Goal: Information Seeking & Learning: Learn about a topic

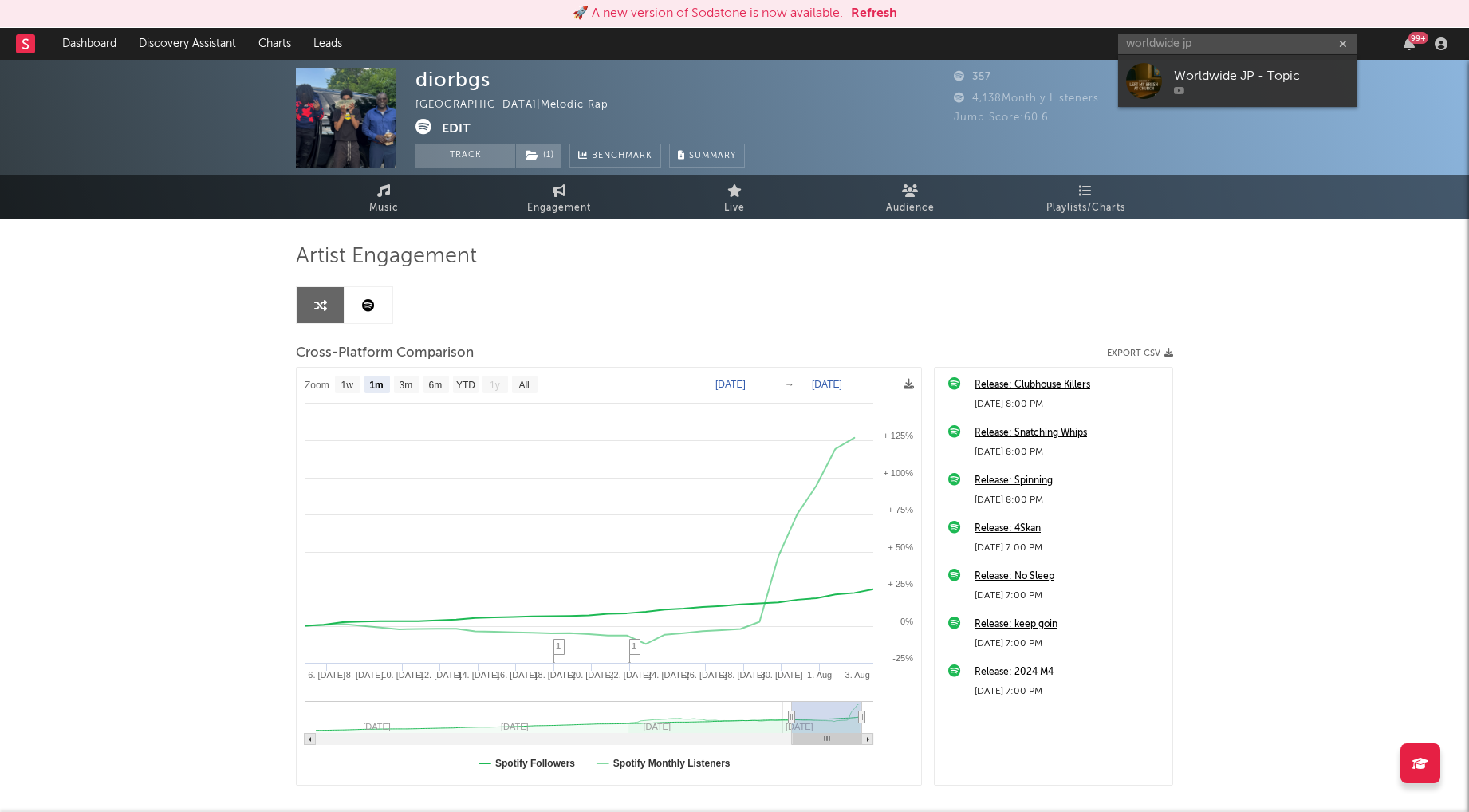
select select "1m"
click at [1187, 44] on input "worldwide jp" at bounding box center [1237, 44] width 239 height 20
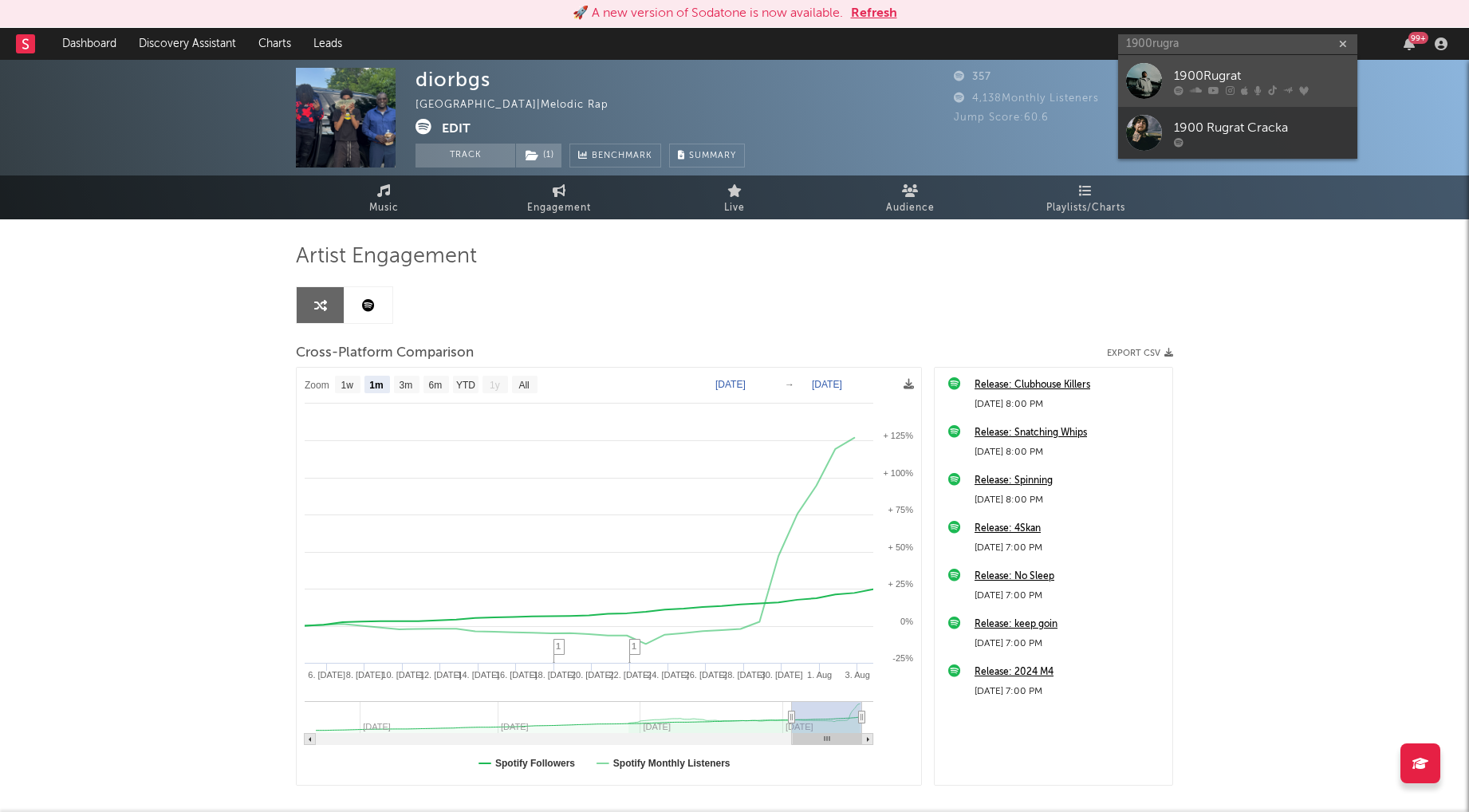
type input "1900rugra"
click at [1248, 66] on div "1900Rugrat" at bounding box center [1261, 76] width 175 height 19
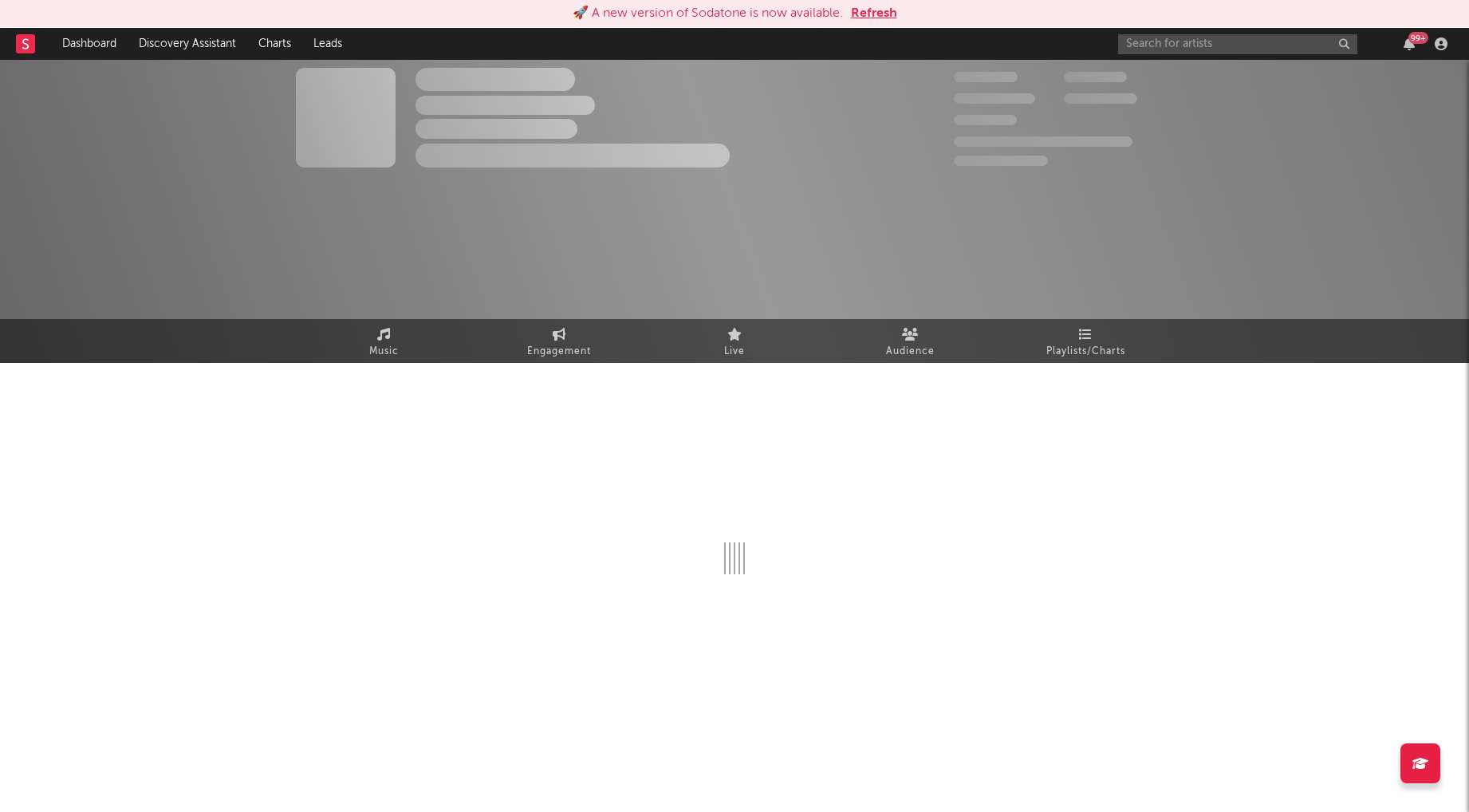
select select "6m"
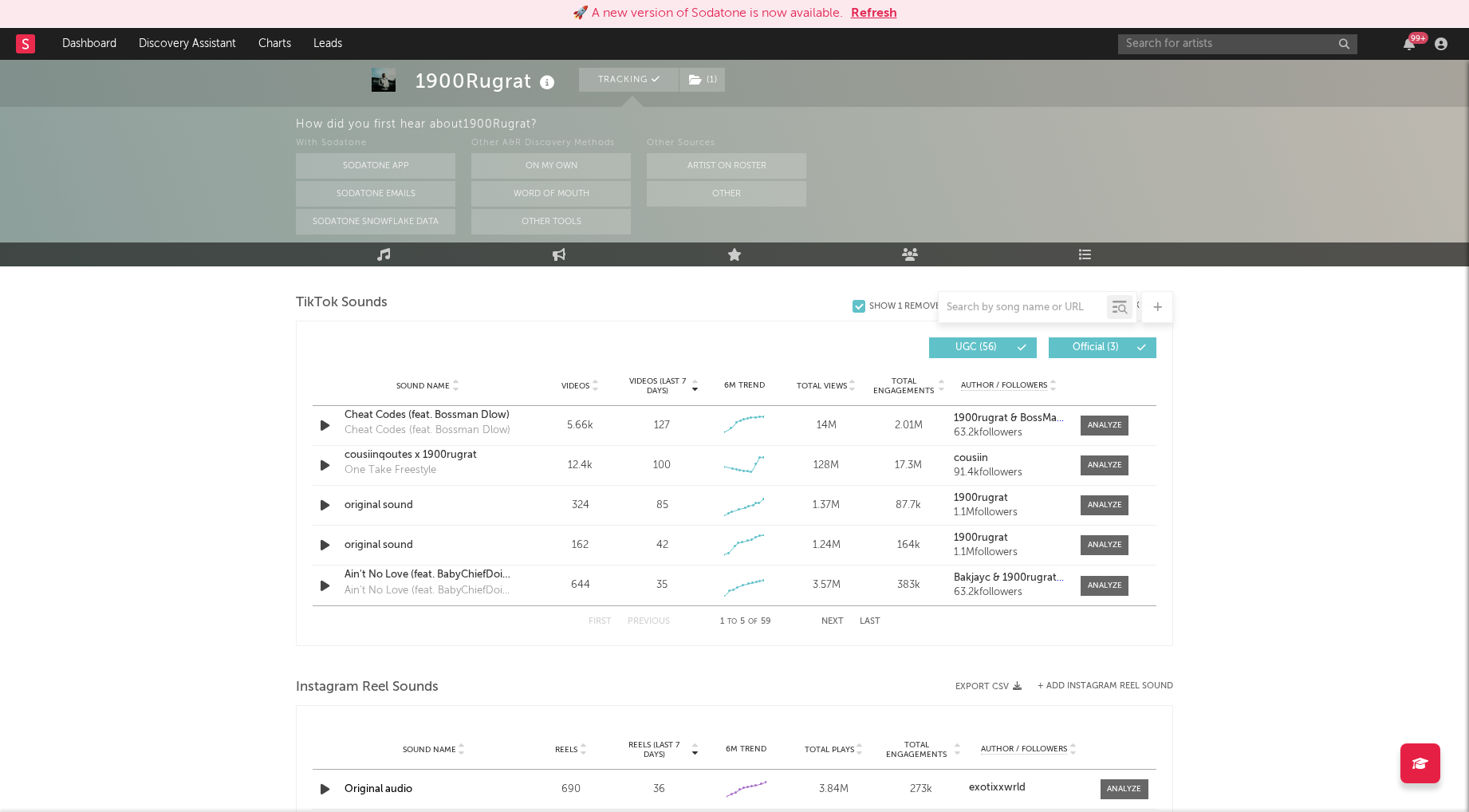
scroll to position [1065, 0]
click at [1154, 38] on input "text" at bounding box center [1237, 44] width 239 height 20
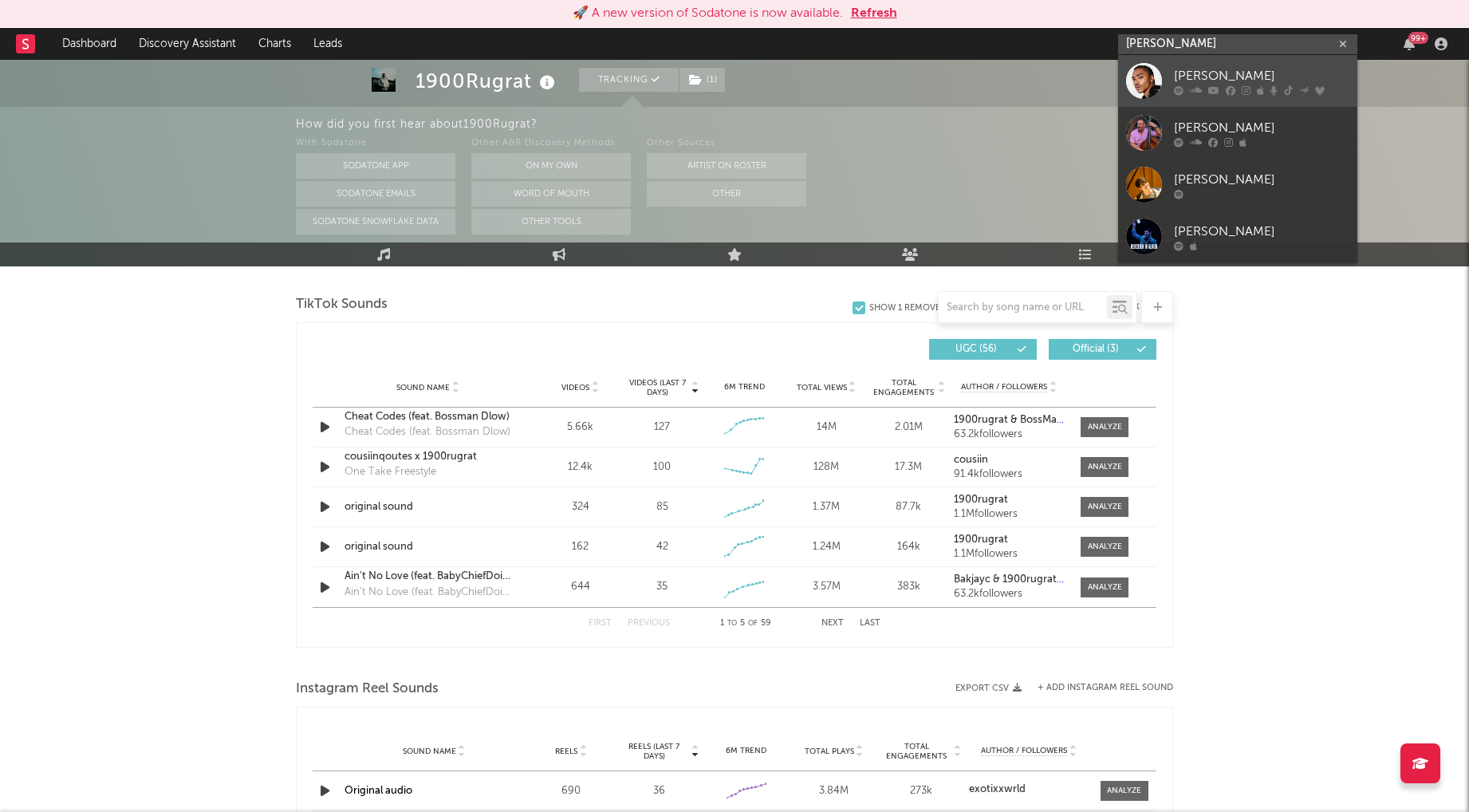
type input "[PERSON_NAME]"
click at [1200, 67] on div "[PERSON_NAME]" at bounding box center [1261, 76] width 175 height 19
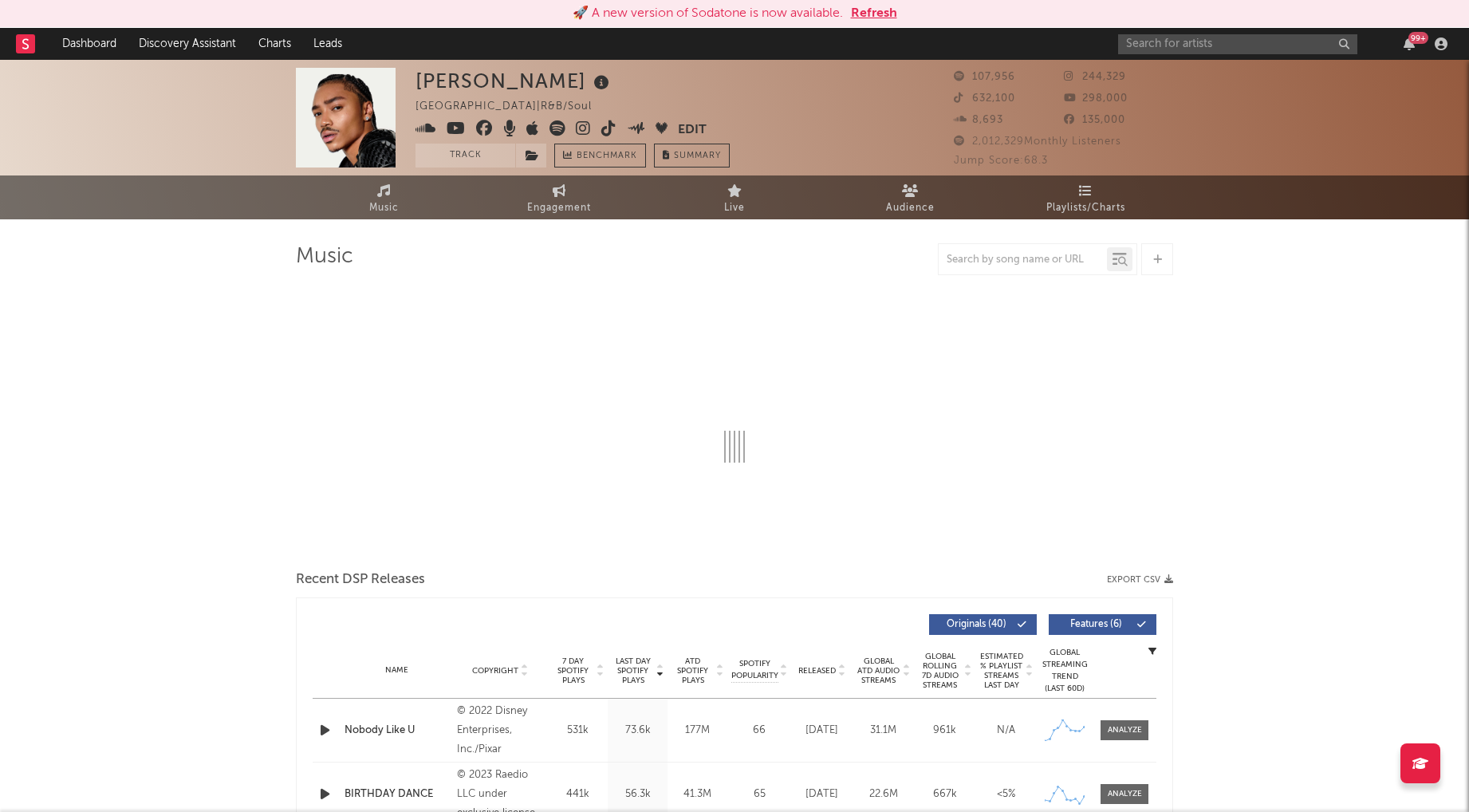
select select "6m"
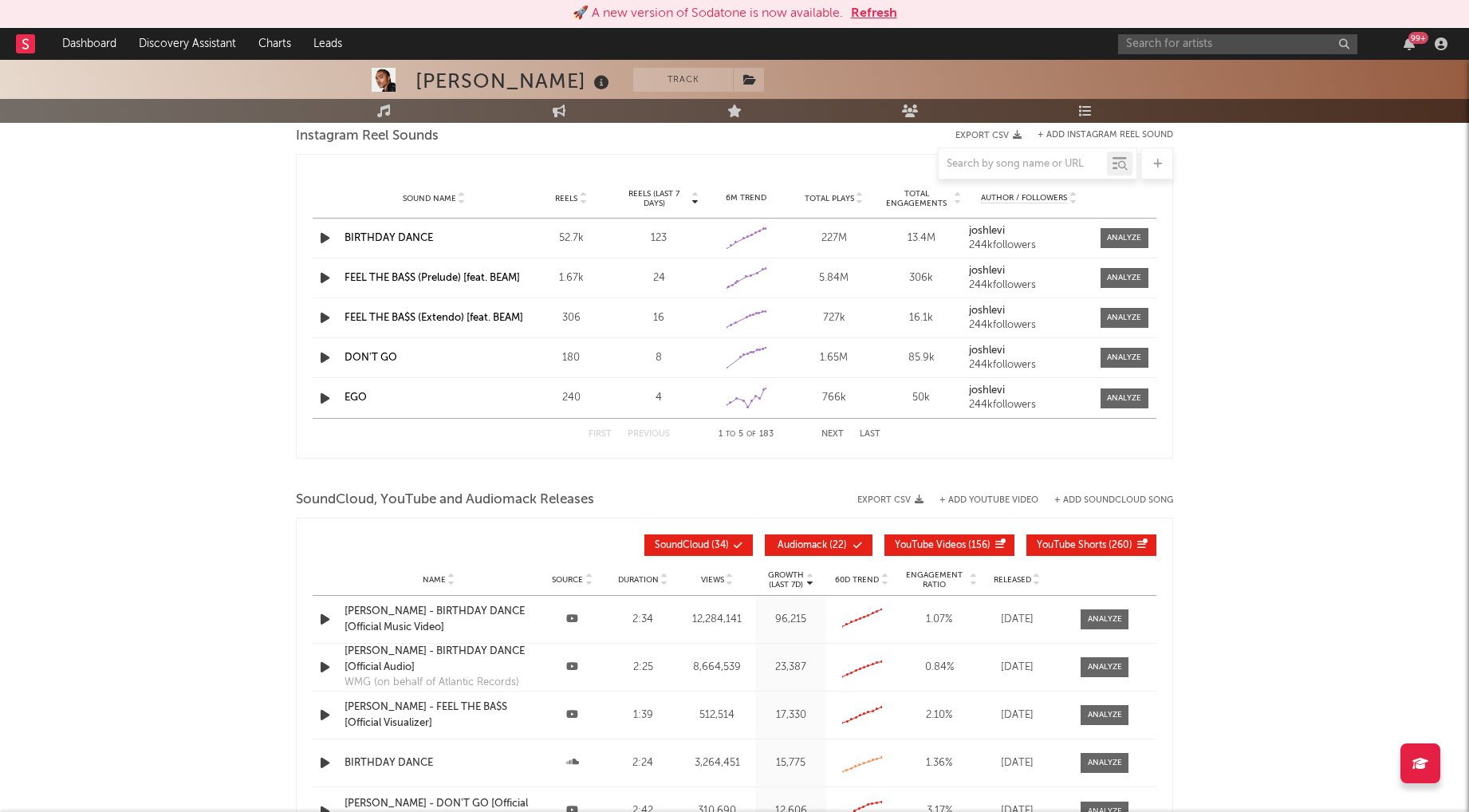
scroll to position [1657, 0]
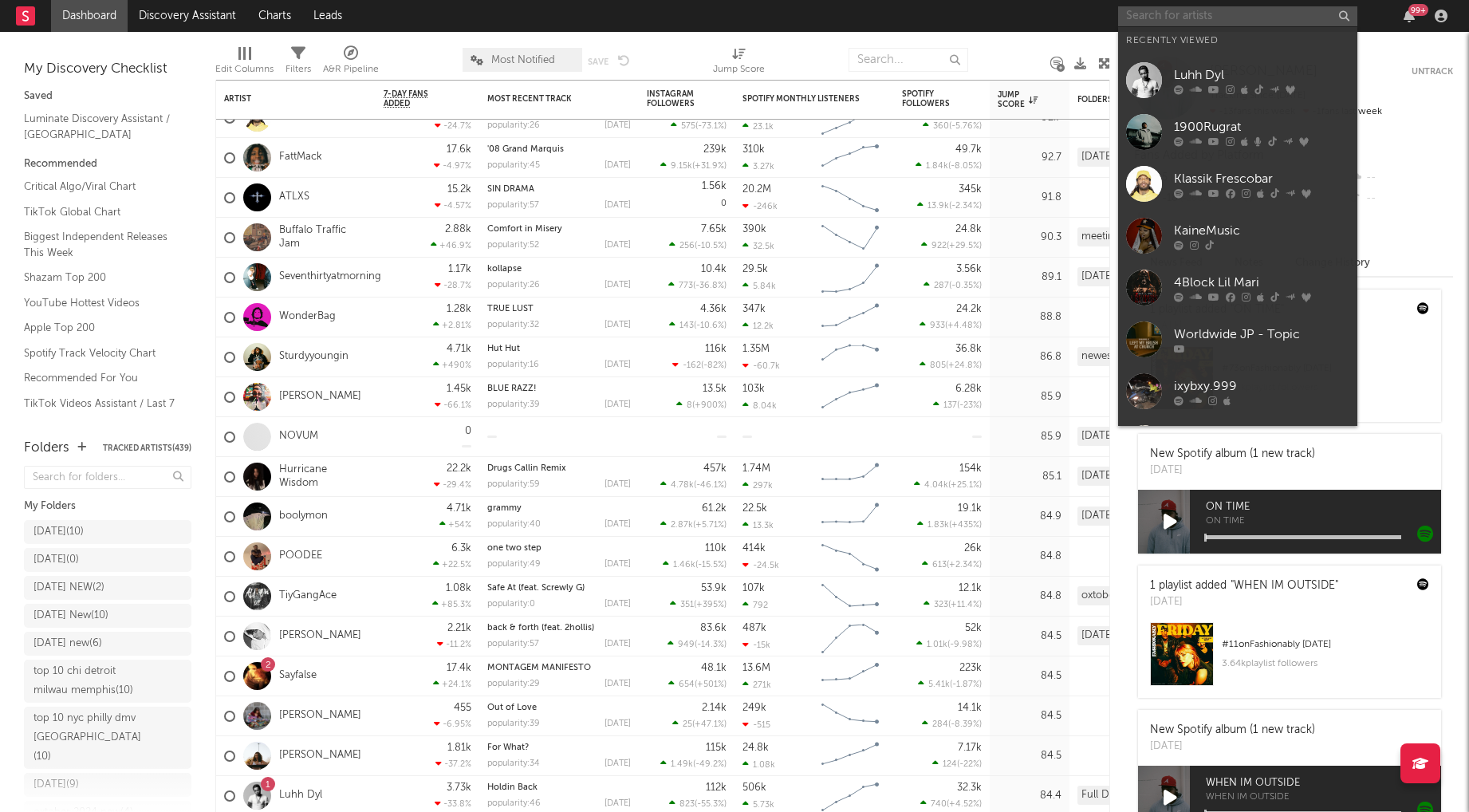
click at [1176, 23] on input "text" at bounding box center [1237, 17] width 239 height 20
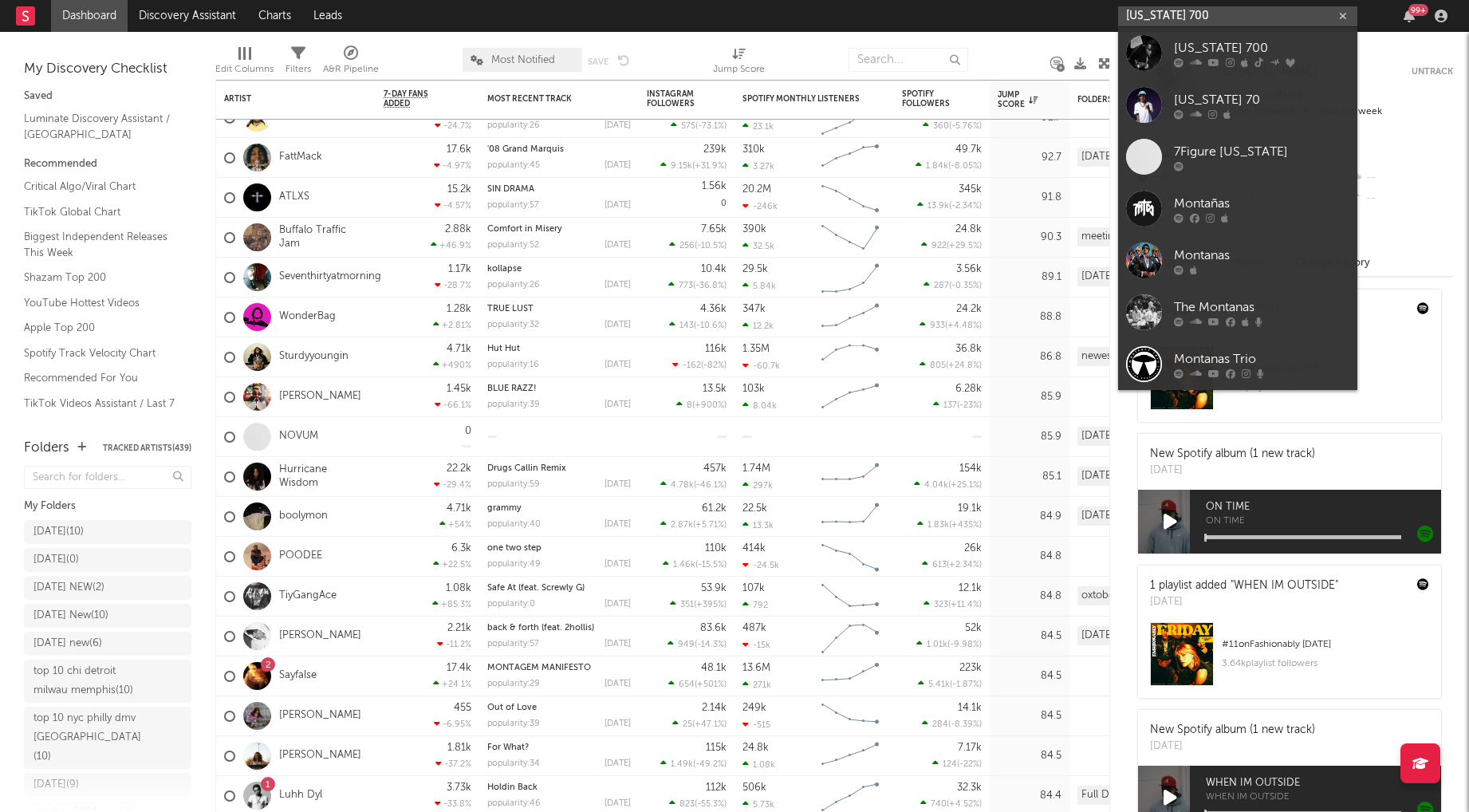
click at [1211, 21] on input "montana 700" at bounding box center [1237, 17] width 239 height 20
click at [1211, 17] on input "montana 700" at bounding box center [1237, 17] width 239 height 20
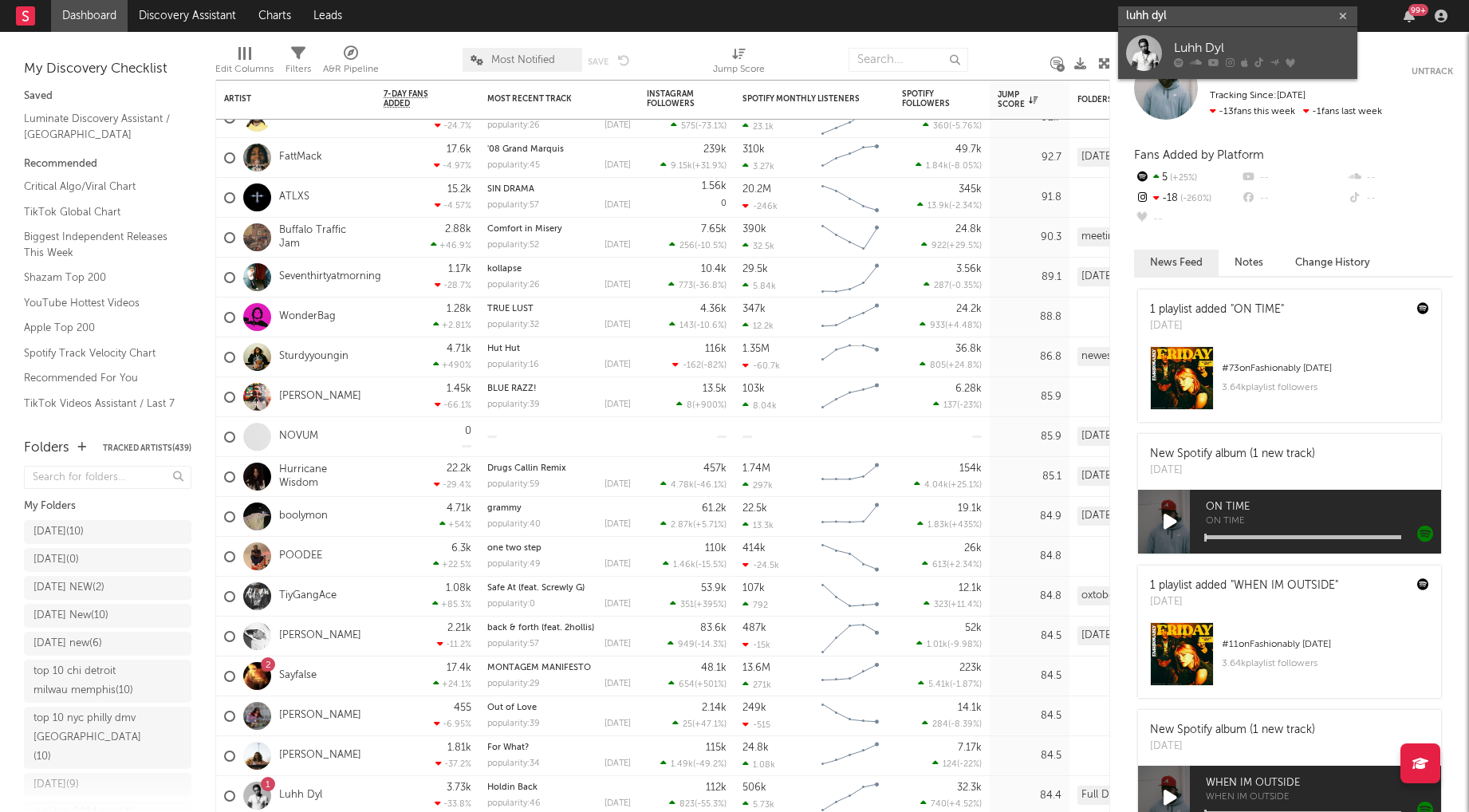
type input "luhh dyl"
click at [1259, 41] on div "Luhh Dyl" at bounding box center [1261, 47] width 175 height 19
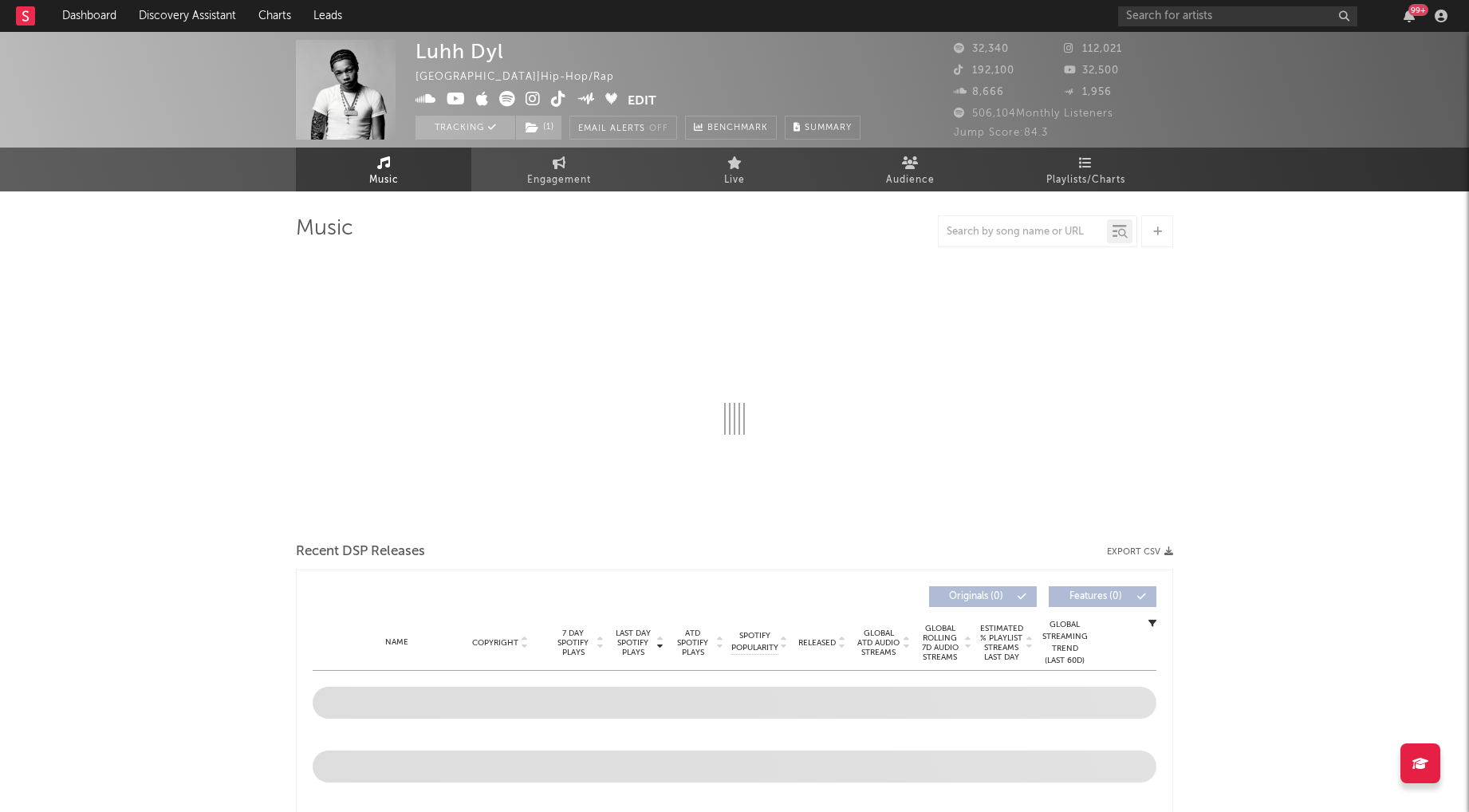
select select "6m"
